Goal: Task Accomplishment & Management: Manage account settings

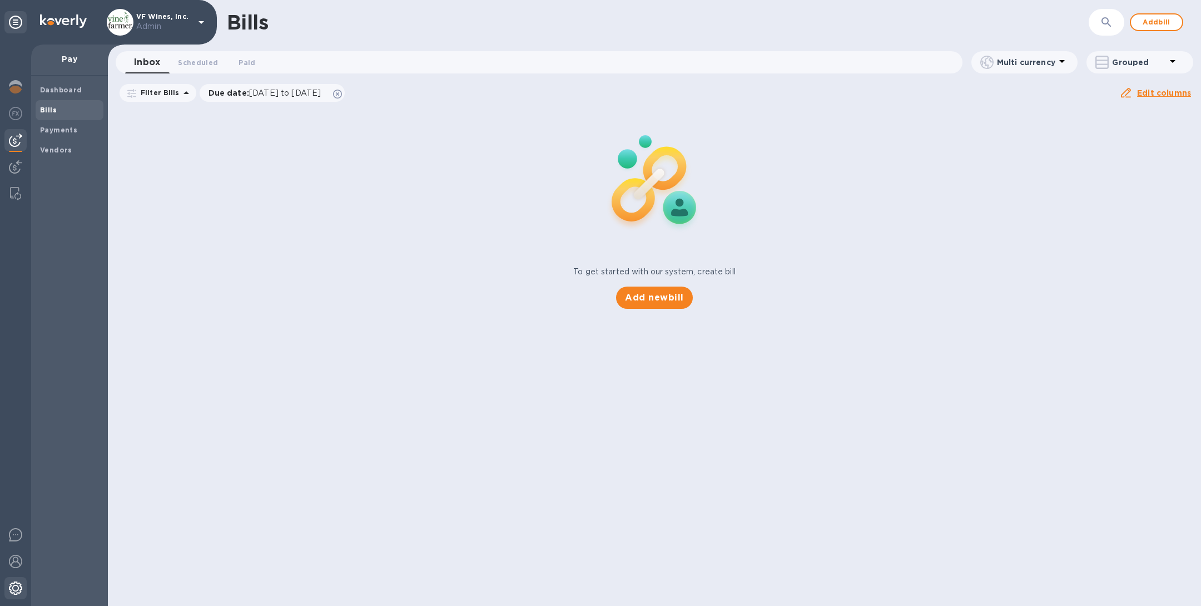
click at [15, 590] on img at bounding box center [15, 587] width 13 height 13
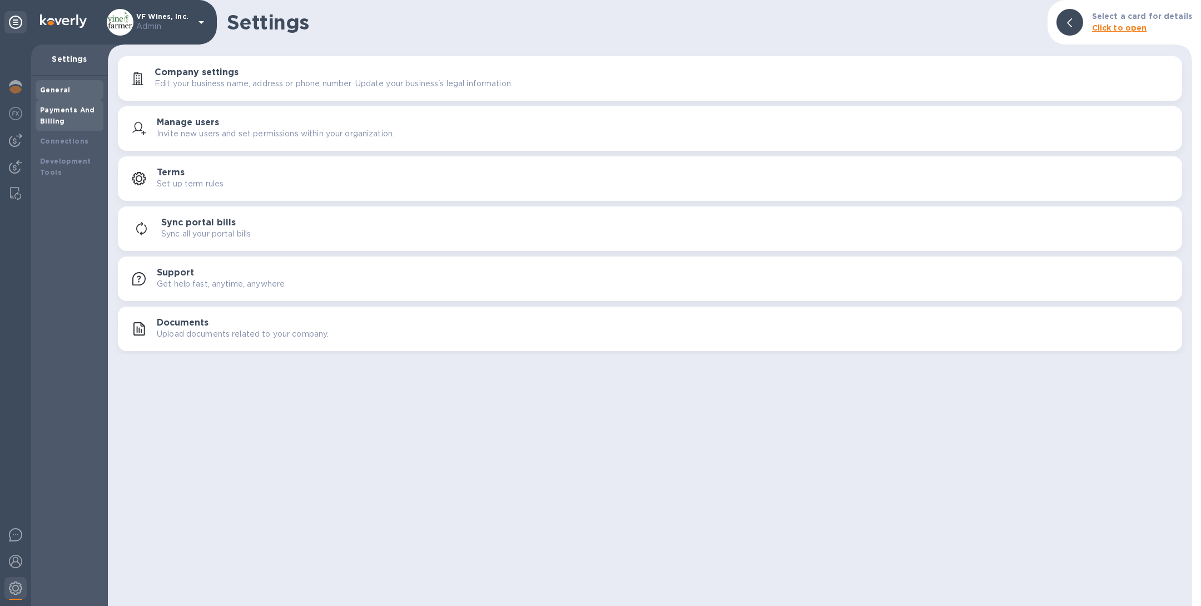
click at [73, 115] on div "Payments And Billing" at bounding box center [69, 116] width 59 height 22
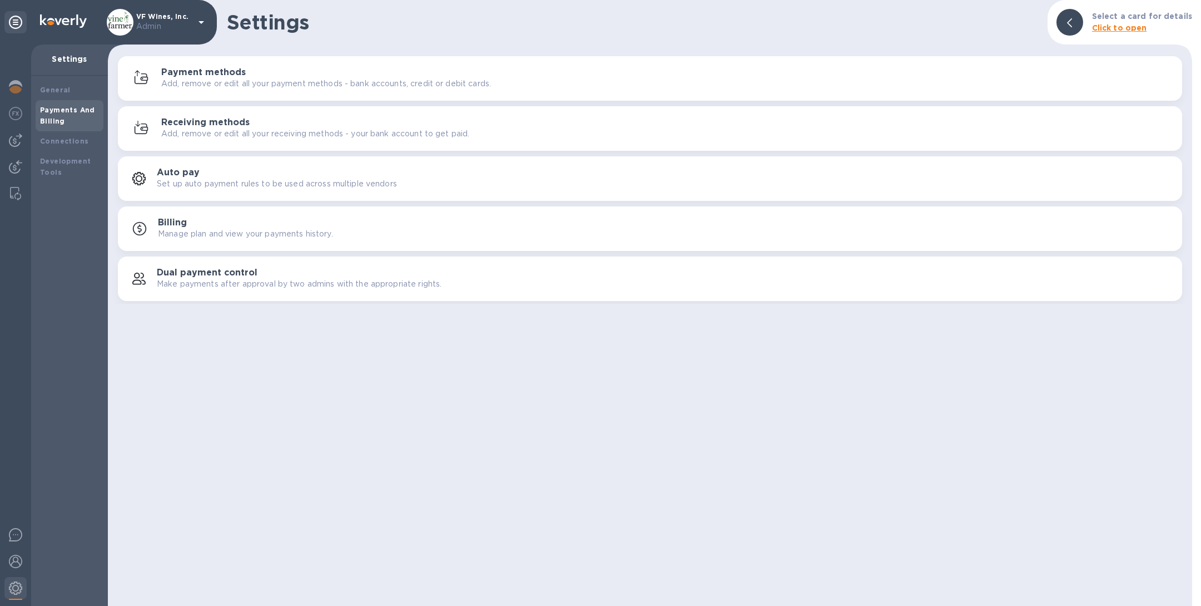
click at [268, 123] on div "Receiving methods Add, remove or edit all your receiving methods - your bank ac…" at bounding box center [667, 128] width 1012 height 22
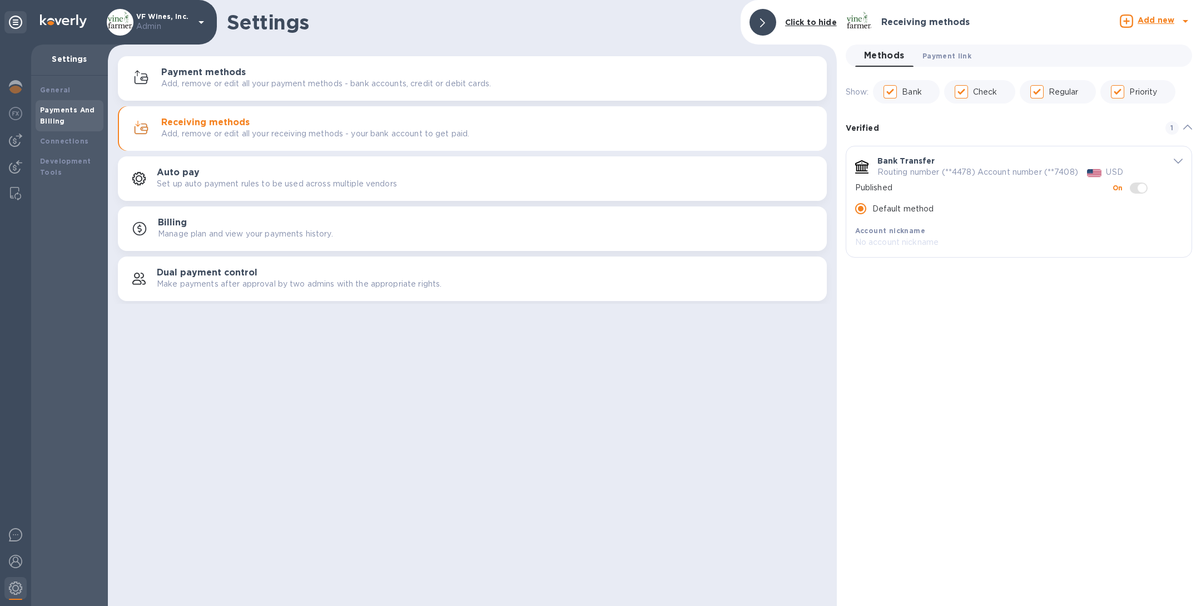
click at [939, 57] on span "Payment link 0" at bounding box center [946, 56] width 49 height 12
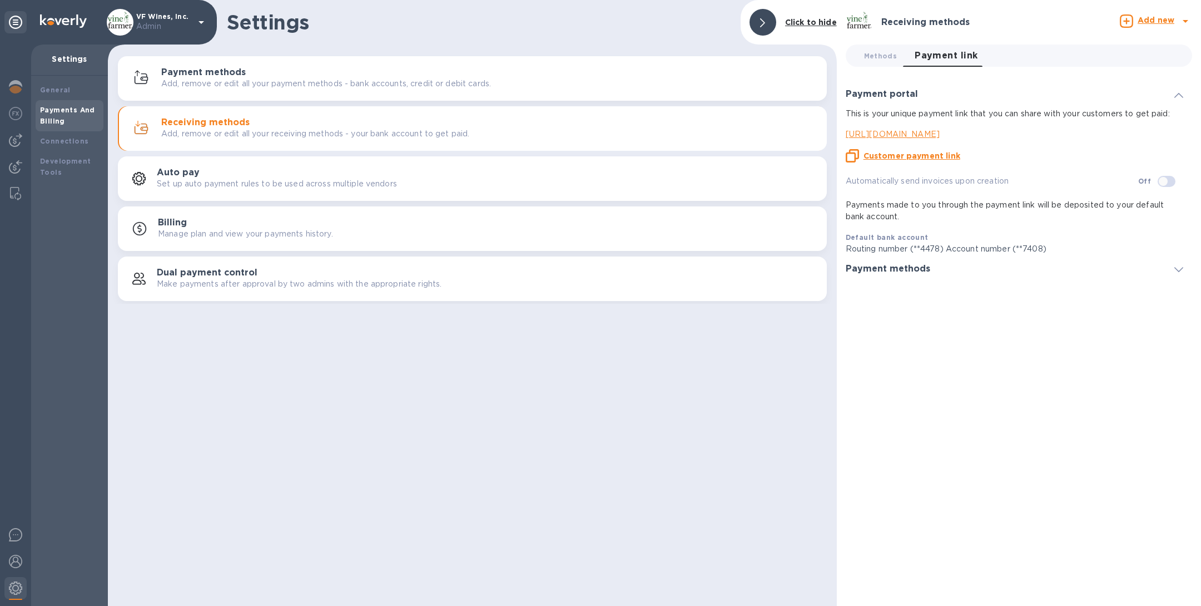
click at [940, 157] on u "Customer payment link" at bounding box center [912, 155] width 97 height 9
